Goal: Transaction & Acquisition: Download file/media

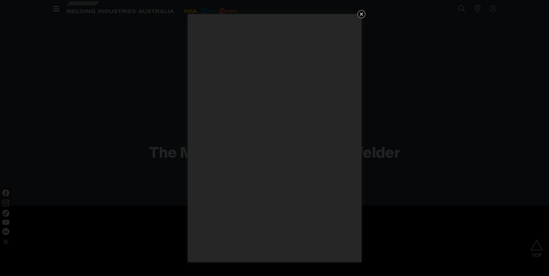
scroll to position [1274, 0]
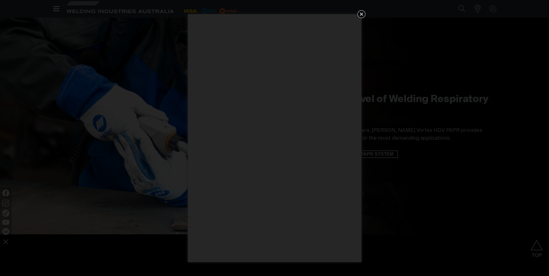
click at [362, 16] on icon "Get 5 WIA Welding Guides Free!" at bounding box center [361, 14] width 7 height 7
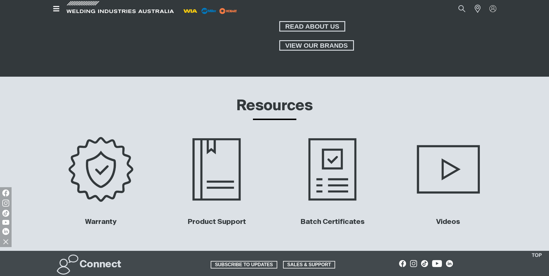
scroll to position [2738, 0]
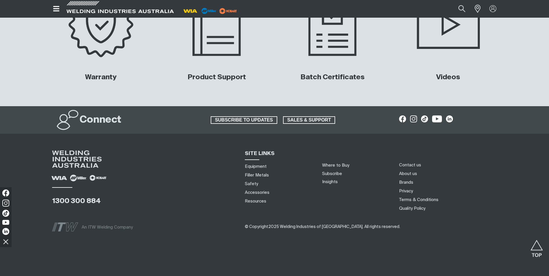
click at [343, 64] on div "Batch Certificates" at bounding box center [332, 39] width 107 height 100
click at [337, 48] on img at bounding box center [332, 25] width 117 height 78
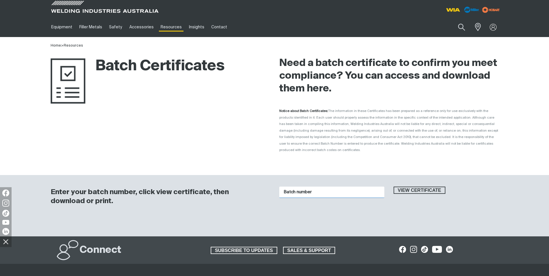
click at [303, 189] on input "Batch number" at bounding box center [331, 192] width 105 height 11
type input "4047963"
click at [425, 187] on button "View certificate" at bounding box center [420, 191] width 52 height 8
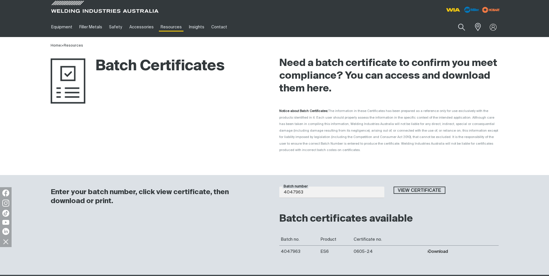
scroll to position [58, 0]
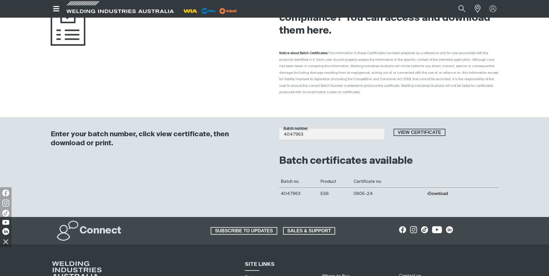
click at [440, 188] on td "Download" at bounding box center [462, 194] width 73 height 12
click at [440, 191] on button "Download" at bounding box center [437, 193] width 21 height 5
